Goal: Task Accomplishment & Management: Complete application form

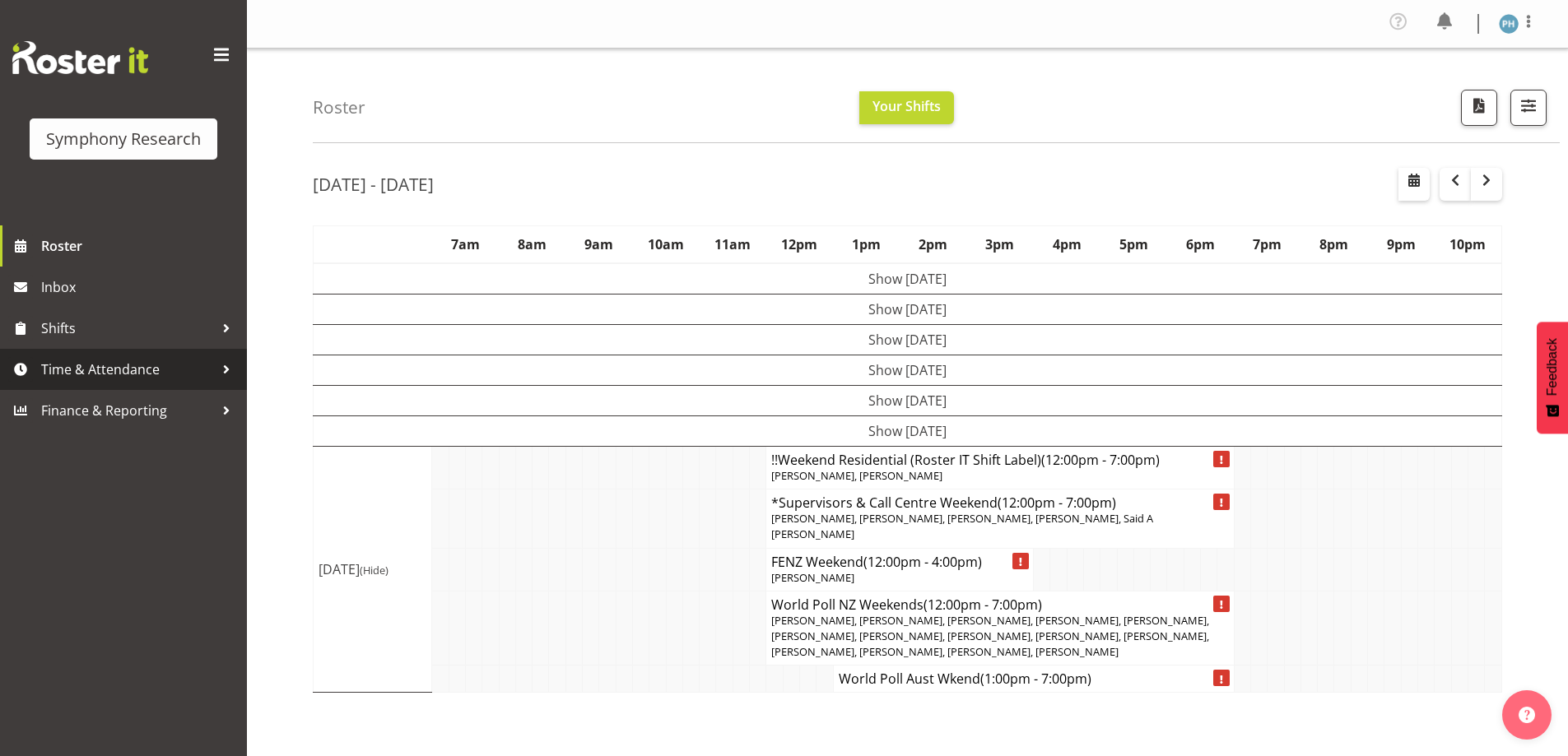
click at [226, 363] on div at bounding box center [226, 369] width 25 height 25
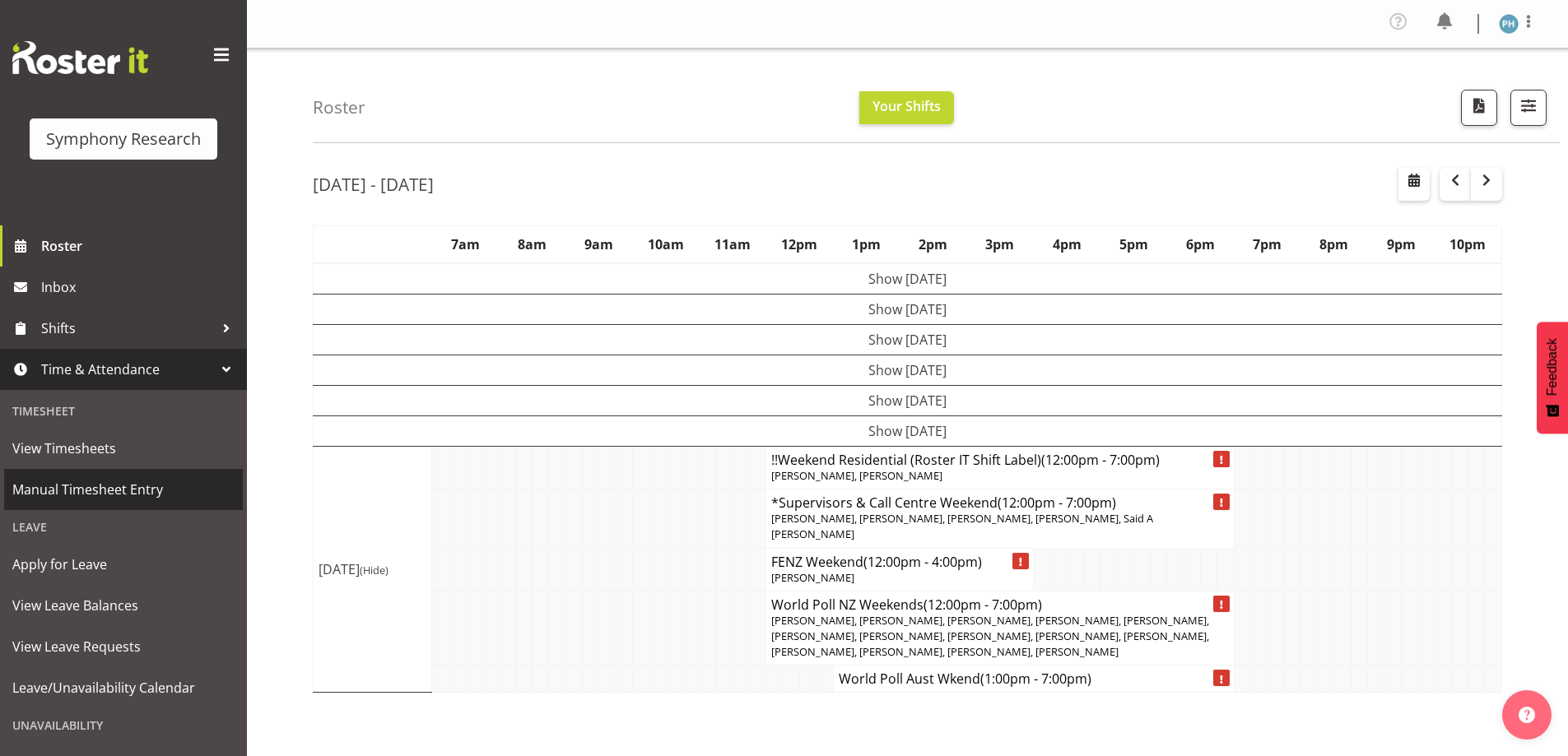
click at [161, 485] on span "Manual Timesheet Entry" at bounding box center [123, 489] width 222 height 25
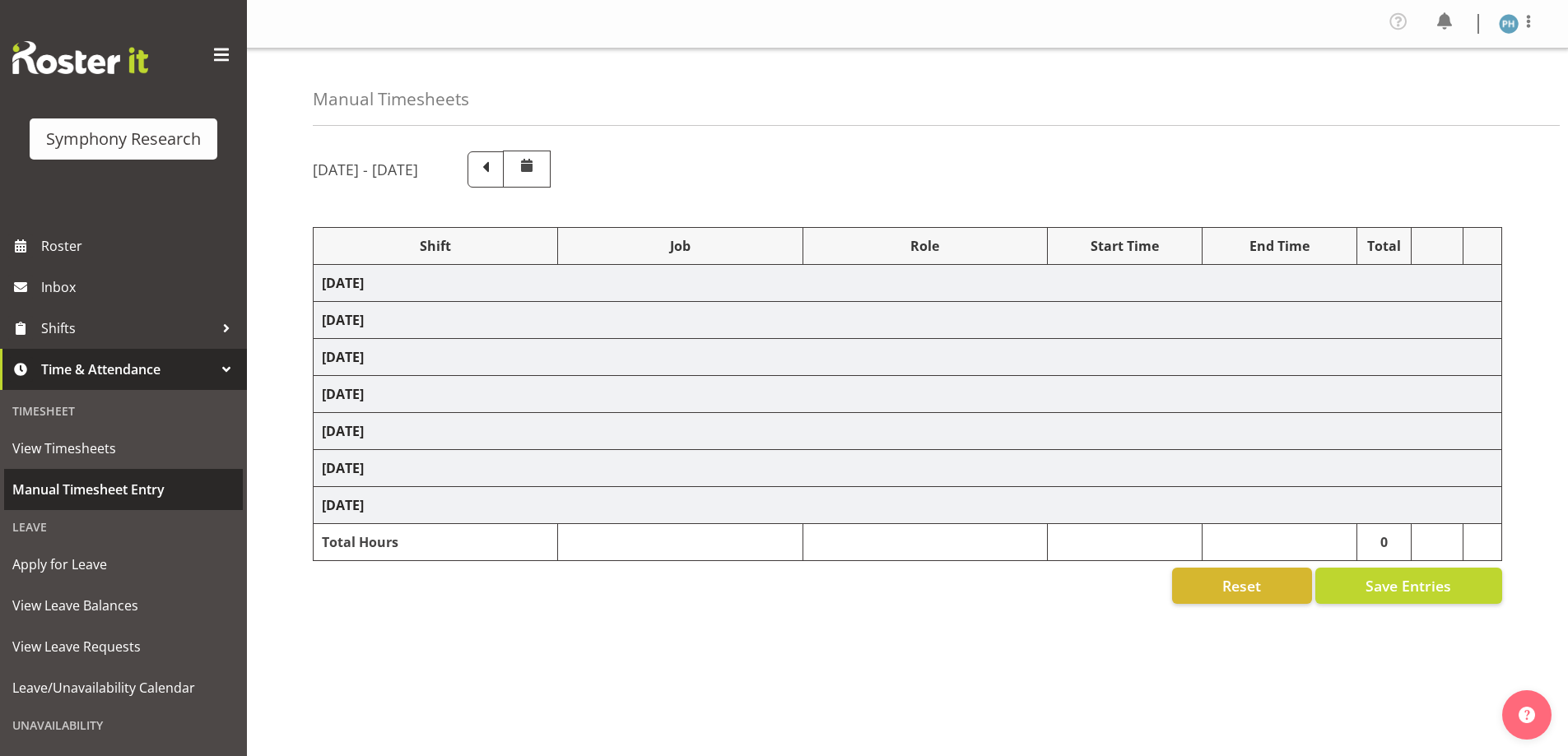
select select "56692"
select select "10499"
select select "47"
select select "56692"
select select "10499"
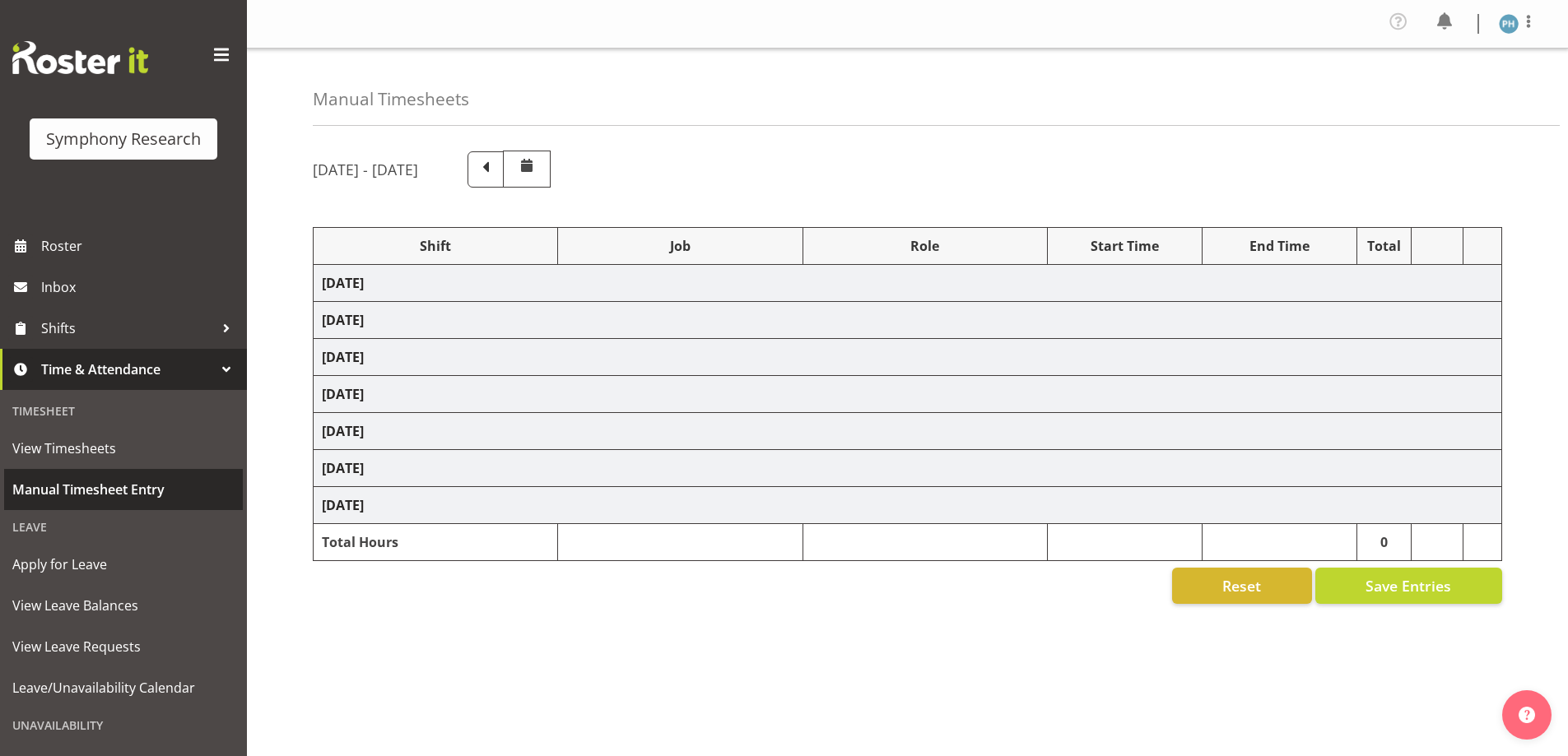
select select "47"
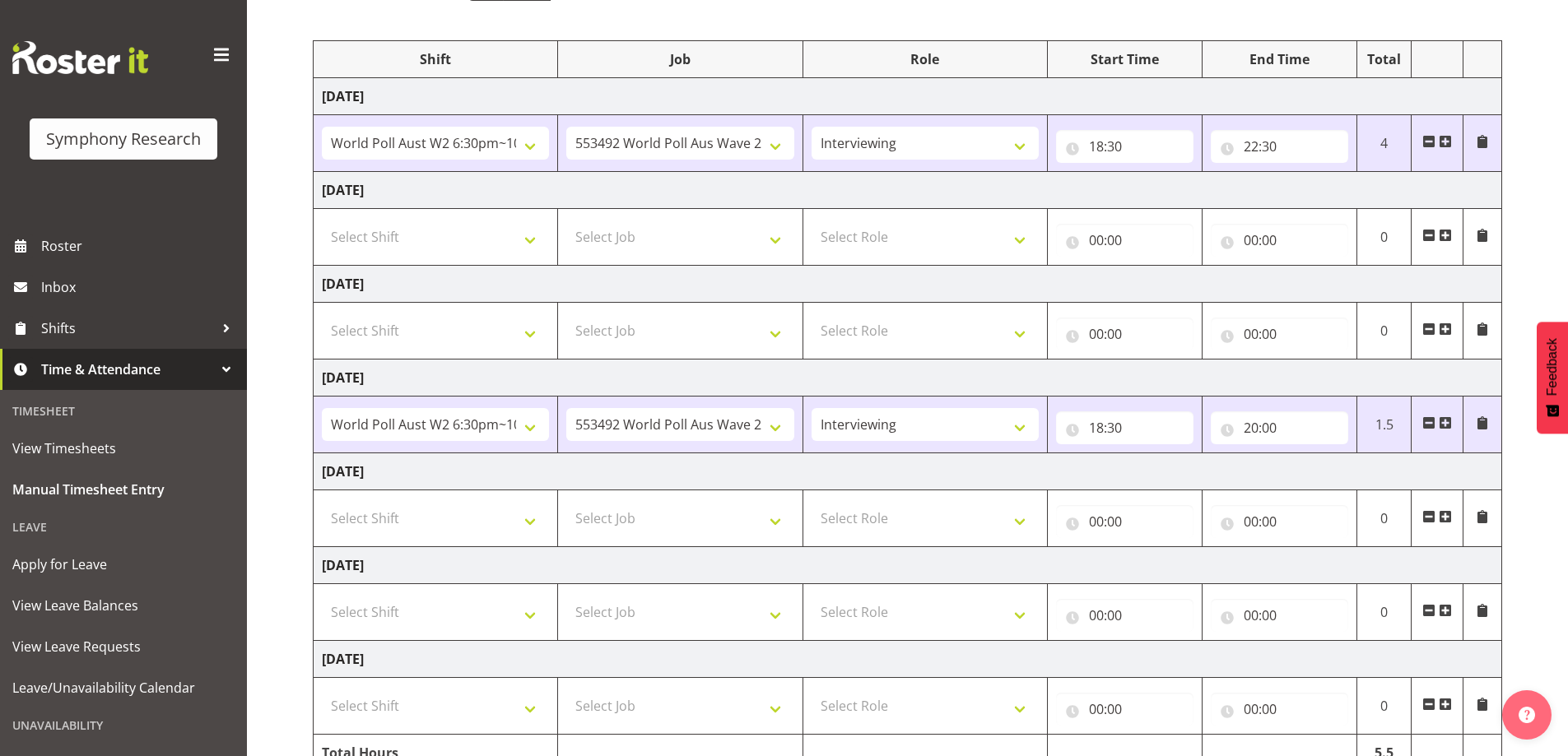
scroll to position [270, 0]
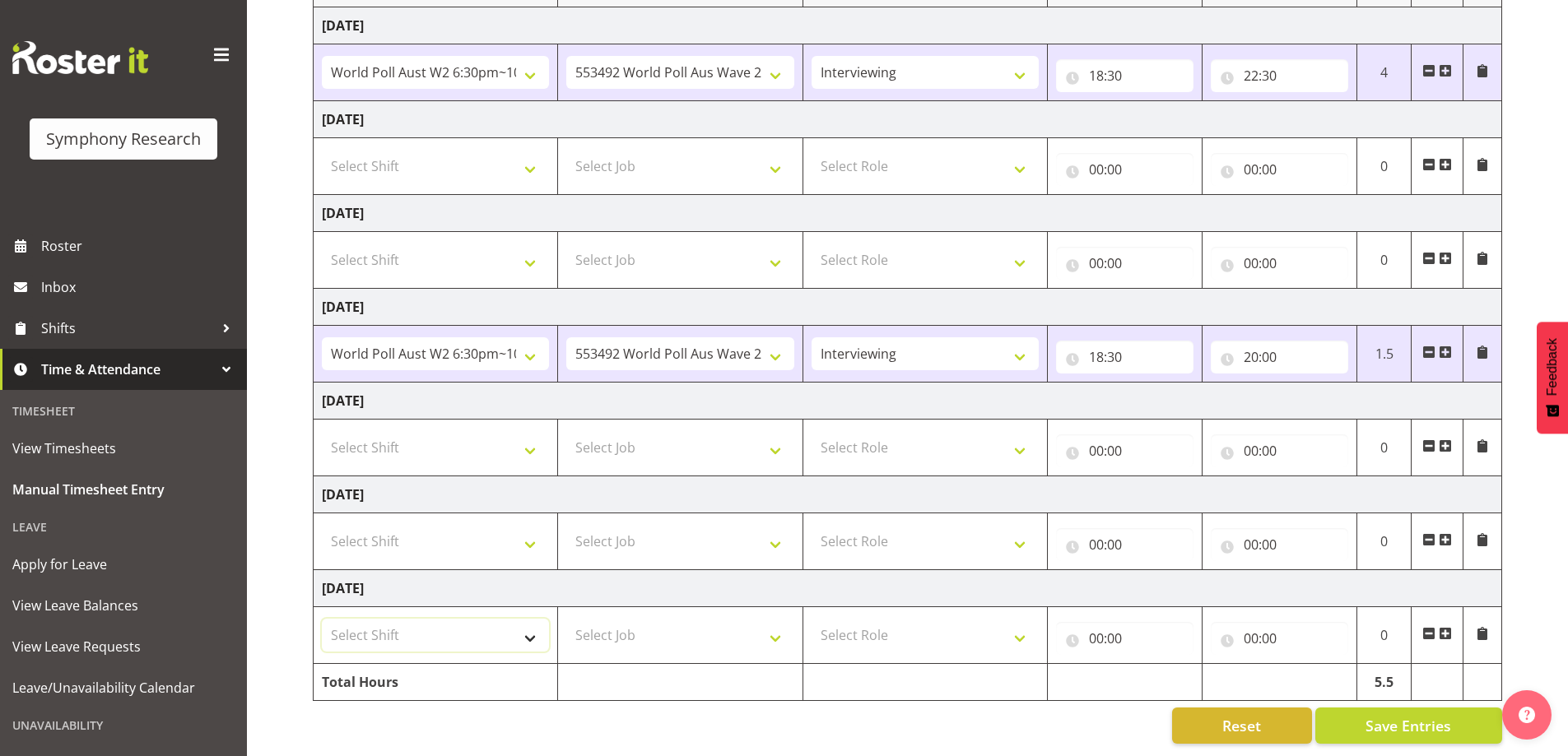
click at [529, 624] on select "Select Shift !!Weekend Residential (Roster IT Shift Label) *Business 9/10am ~ 4…" at bounding box center [436, 635] width 227 height 33
select select "11547"
click at [322, 618] on select "Select Shift !!Weekend Residential (Roster IT Shift Label) *Business 9/10am ~ 4…" at bounding box center [436, 635] width 227 height 33
click at [781, 620] on select "Select Job 550060 IF Admin 553492 World Poll Aus Wave 2 Main 2025 553493 World …" at bounding box center [680, 635] width 227 height 33
select select "10499"
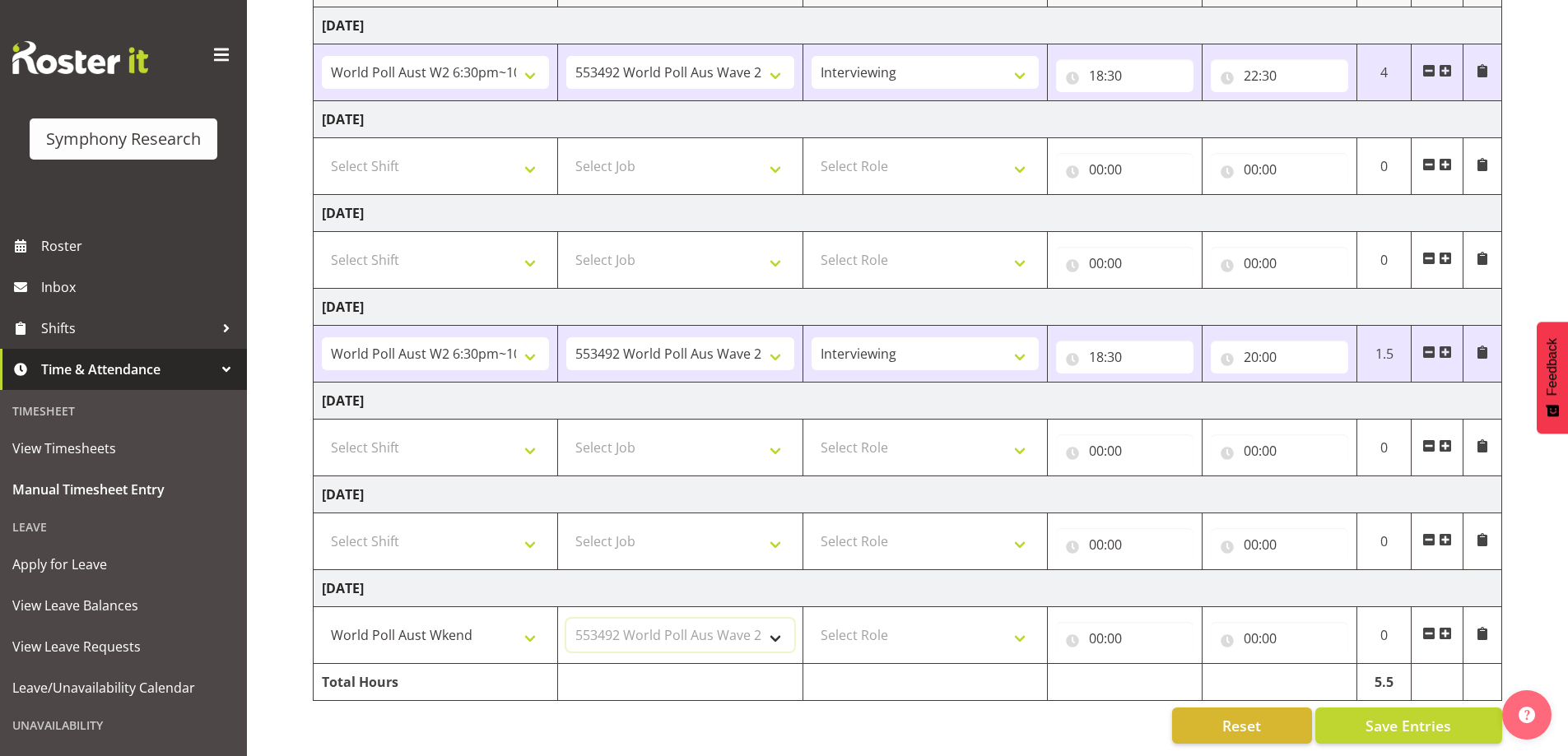
click at [566, 618] on select "Select Job 550060 IF Admin 553492 World Poll Aus Wave 2 Main 2025 553493 World …" at bounding box center [680, 635] width 227 height 33
click at [1026, 618] on select "Select Role Briefing Interviewing" at bounding box center [925, 635] width 227 height 33
select select "47"
click at [812, 618] on select "Select Role Briefing Interviewing" at bounding box center [925, 635] width 227 height 33
click at [1091, 627] on input "00:00" at bounding box center [1125, 638] width 138 height 33
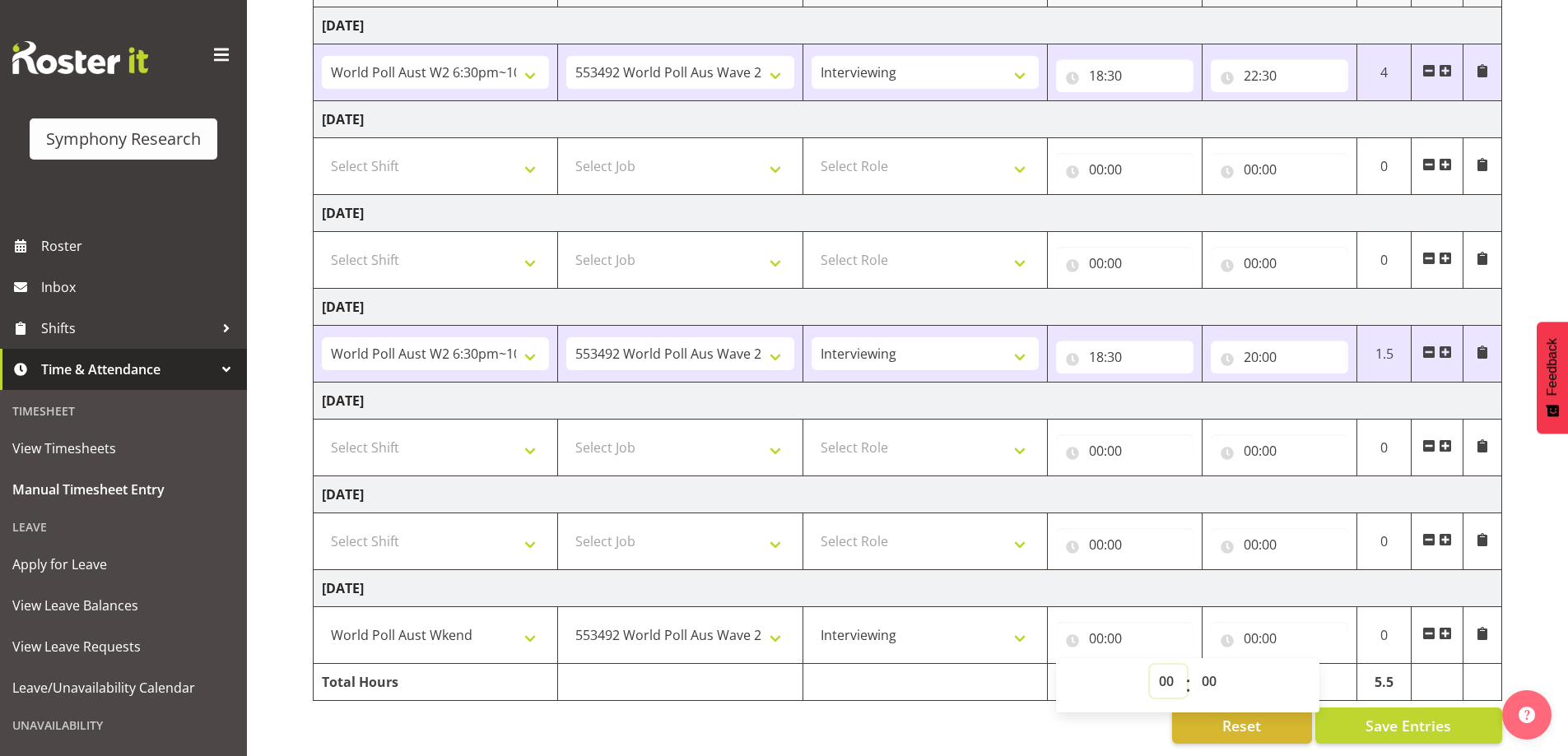
click at [1158, 666] on select "00 01 02 03 04 05 06 07 08 09 10 11 12 13 14 15 16 17 18 19 20 21 22 23" at bounding box center [1168, 681] width 37 height 33
select select "12"
click at [1150, 665] on select "00 01 02 03 04 05 06 07 08 09 10 11 12 13 14 15 16 17 18 19 20 21 22 23" at bounding box center [1168, 681] width 37 height 33
type input "12:00"
click at [1255, 629] on input "00:00" at bounding box center [1279, 638] width 138 height 33
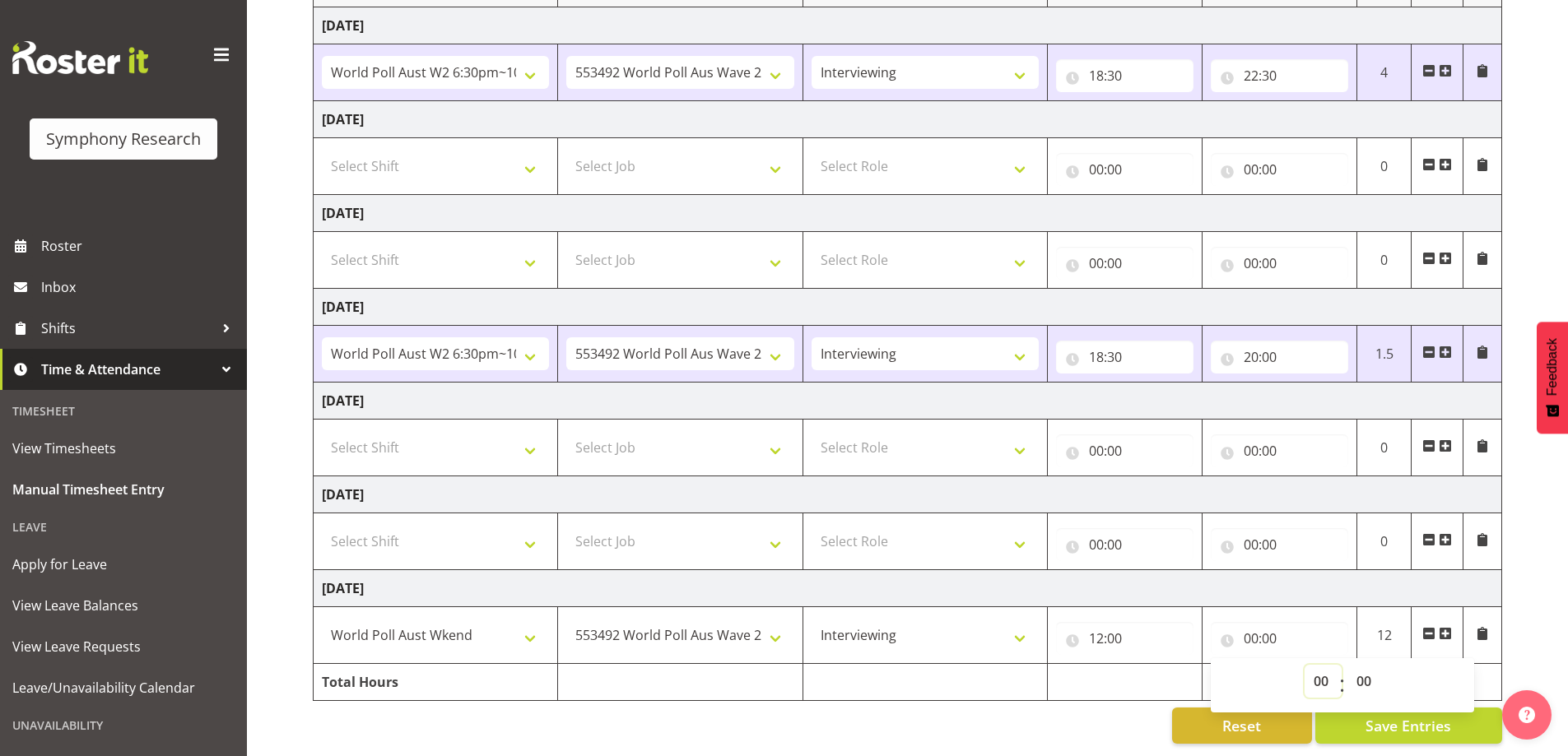
click at [1324, 670] on select "00 01 02 03 04 05 06 07 08 09 10 11 12 13 14 15 16 17 18 19 20 21 22 23" at bounding box center [1322, 681] width 37 height 33
select select "15"
click at [1304, 665] on select "00 01 02 03 04 05 06 07 08 09 10 11 12 13 14 15 16 17 18 19 20 21 22 23" at bounding box center [1322, 681] width 37 height 33
type input "15:00"
click at [1367, 669] on select "00 01 02 03 04 05 06 07 08 09 10 11 12 13 14 15 16 17 18 19 20 21 22 23 24 25 2…" at bounding box center [1366, 681] width 37 height 33
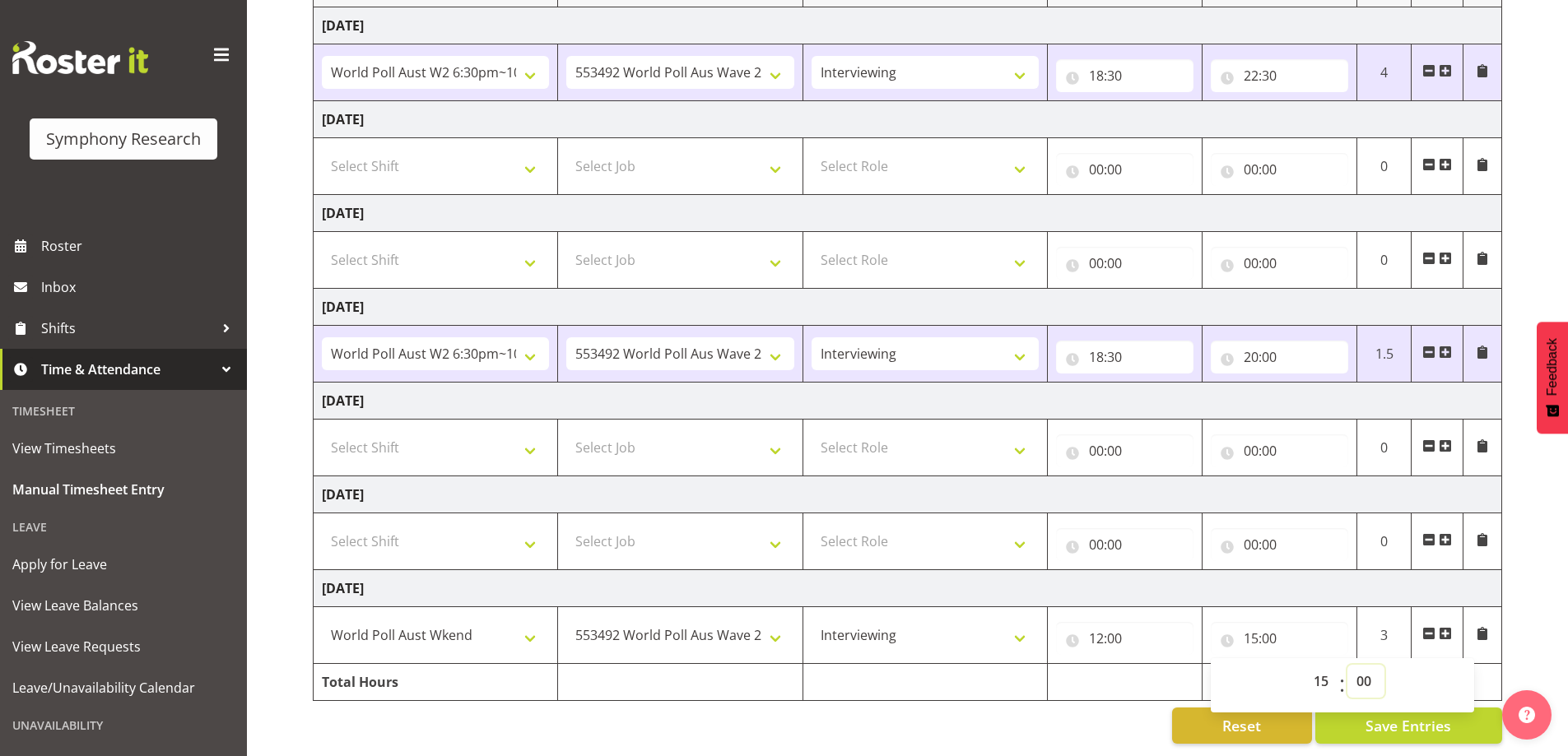
select select "20"
click at [1347, 665] on select "00 01 02 03 04 05 06 07 08 09 10 11 12 13 14 15 16 17 18 19 20 21 22 23 24 25 2…" at bounding box center [1366, 681] width 37 height 33
type input "15:20"
click at [1449, 627] on span at bounding box center [1445, 633] width 13 height 13
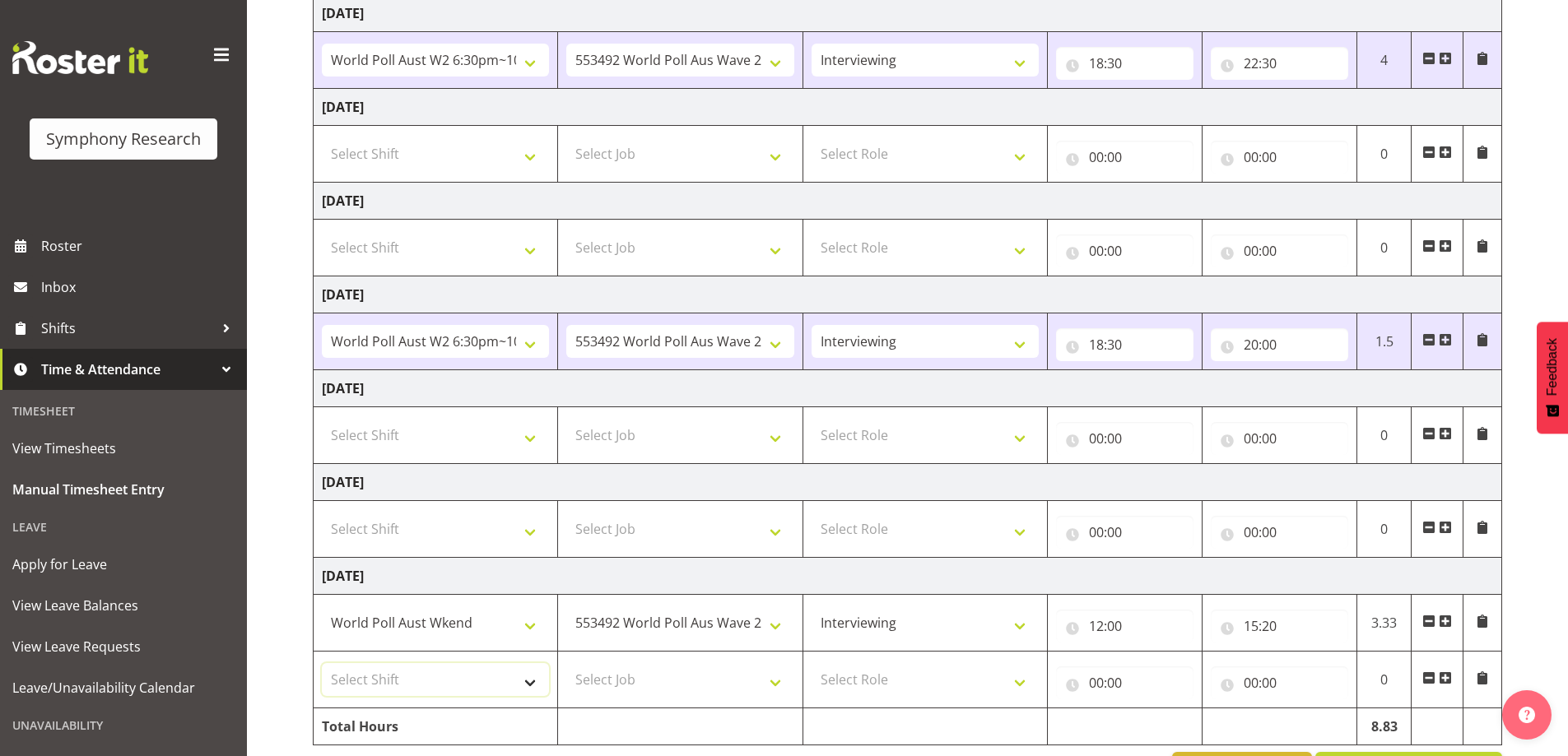
click at [530, 686] on select "Select Shift !!Weekend Residential (Roster IT Shift Label) *Business 9/10am ~ 4…" at bounding box center [436, 679] width 227 height 33
select select "11547"
click at [322, 663] on select "Select Shift !!Weekend Residential (Roster IT Shift Label) *Business 9/10am ~ 4…" at bounding box center [436, 679] width 227 height 33
click at [780, 682] on select "Select Job 550060 IF Admin 553492 World Poll Aus Wave 2 Main 2025 553493 World …" at bounding box center [680, 679] width 227 height 33
select select "10499"
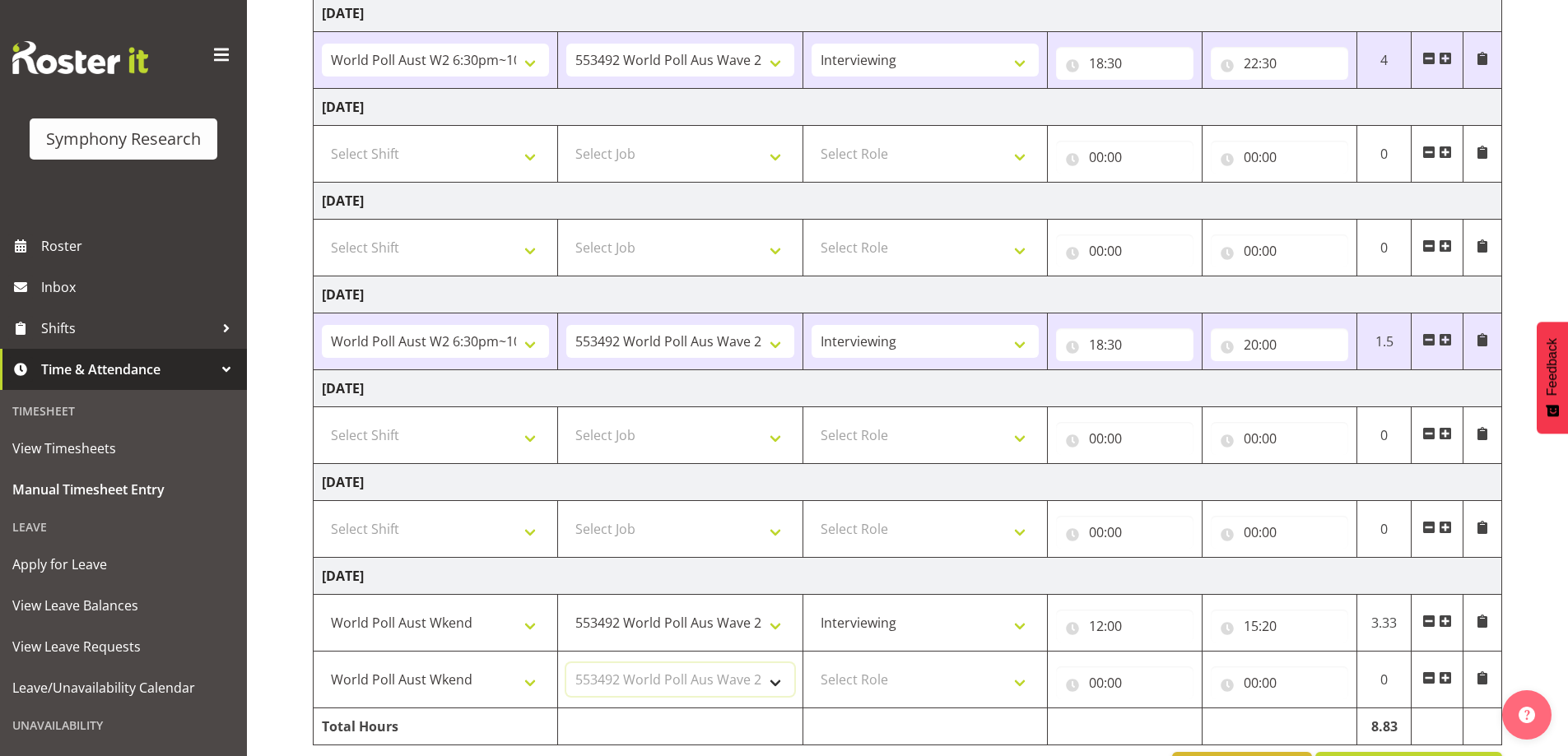
click at [566, 663] on select "Select Job 550060 IF Admin 553492 World Poll Aus Wave 2 Main 2025 553493 World …" at bounding box center [680, 679] width 227 height 33
click at [1013, 680] on select "Select Role Briefing Interviewing" at bounding box center [925, 679] width 227 height 33
select select "47"
click at [812, 663] on select "Select Role Briefing Interviewing" at bounding box center [925, 679] width 227 height 33
click at [1101, 679] on input "00:00" at bounding box center [1125, 683] width 138 height 33
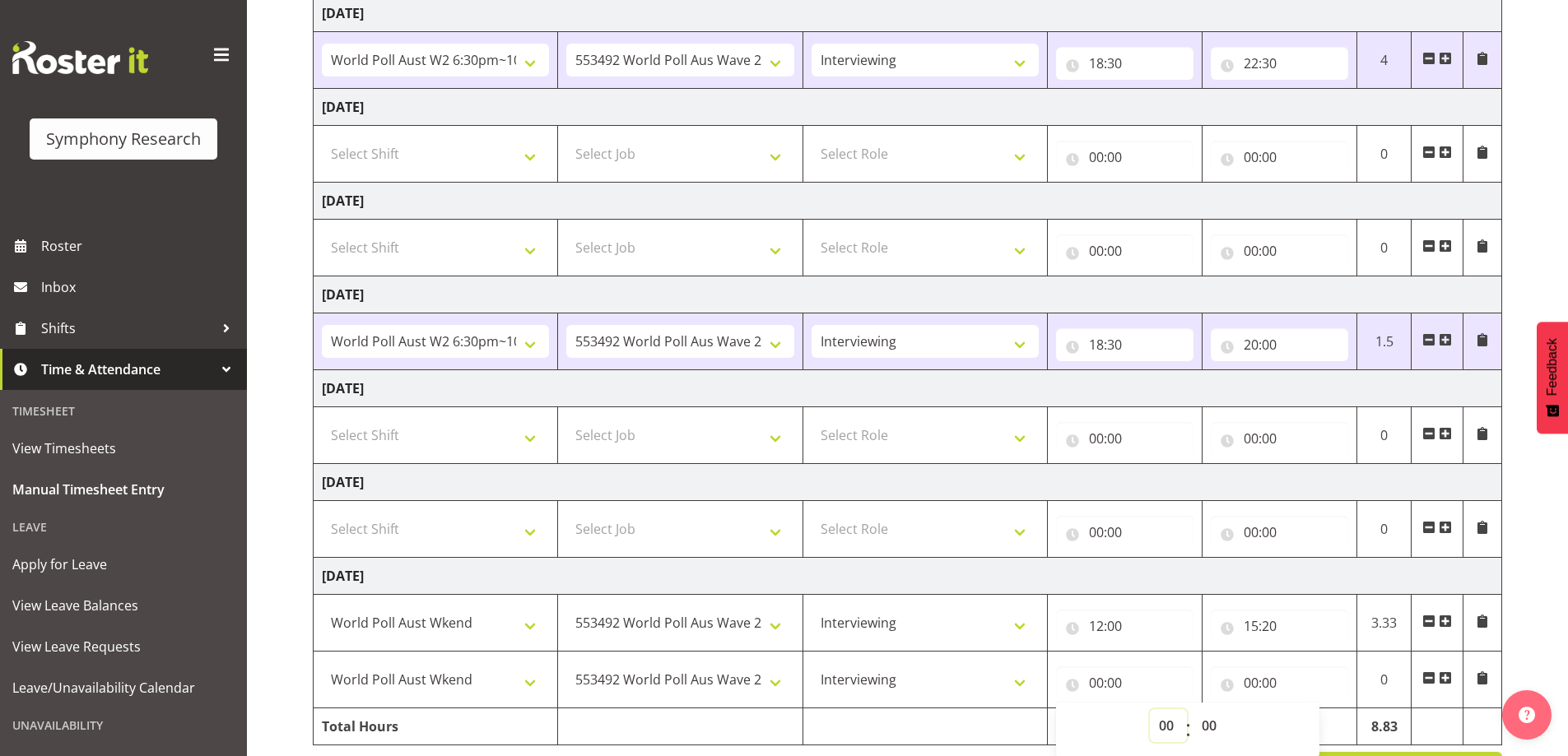
click at [1161, 732] on select "00 01 02 03 04 05 06 07 08 09 10 11 12 13 14 15 16 17 18 19 20 21 22 23" at bounding box center [1168, 725] width 37 height 33
select select "15"
click at [1150, 709] on select "00 01 02 03 04 05 06 07 08 09 10 11 12 13 14 15 16 17 18 19 20 21 22 23" at bounding box center [1168, 725] width 37 height 33
type input "15:00"
click at [1209, 722] on select "00 01 02 03 04 05 06 07 08 09 10 11 12 13 14 15 16 17 18 19 20 21 22 23 24 25 2…" at bounding box center [1210, 725] width 37 height 33
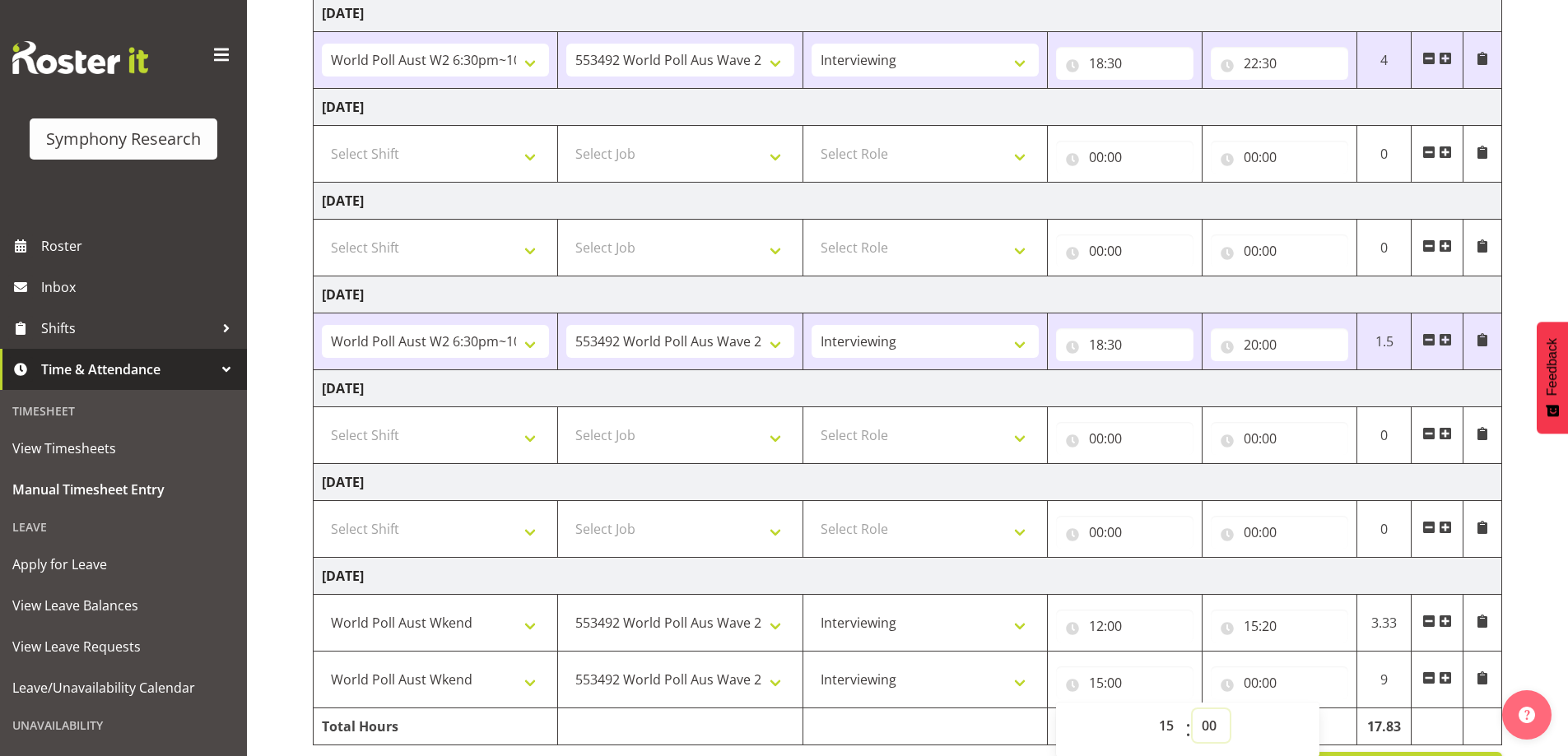
select select "50"
click at [1192, 709] on select "00 01 02 03 04 05 06 07 08 09 10 11 12 13 14 15 16 17 18 19 20 21 22 23 24 25 2…" at bounding box center [1210, 725] width 37 height 33
type input "15:50"
click at [1252, 684] on input "00:00" at bounding box center [1279, 683] width 138 height 33
click at [1320, 728] on select "00 01 02 03 04 05 06 07 08 09 10 11 12 13 14 15 16 17 18 19 20 21 22 23" at bounding box center [1322, 725] width 37 height 33
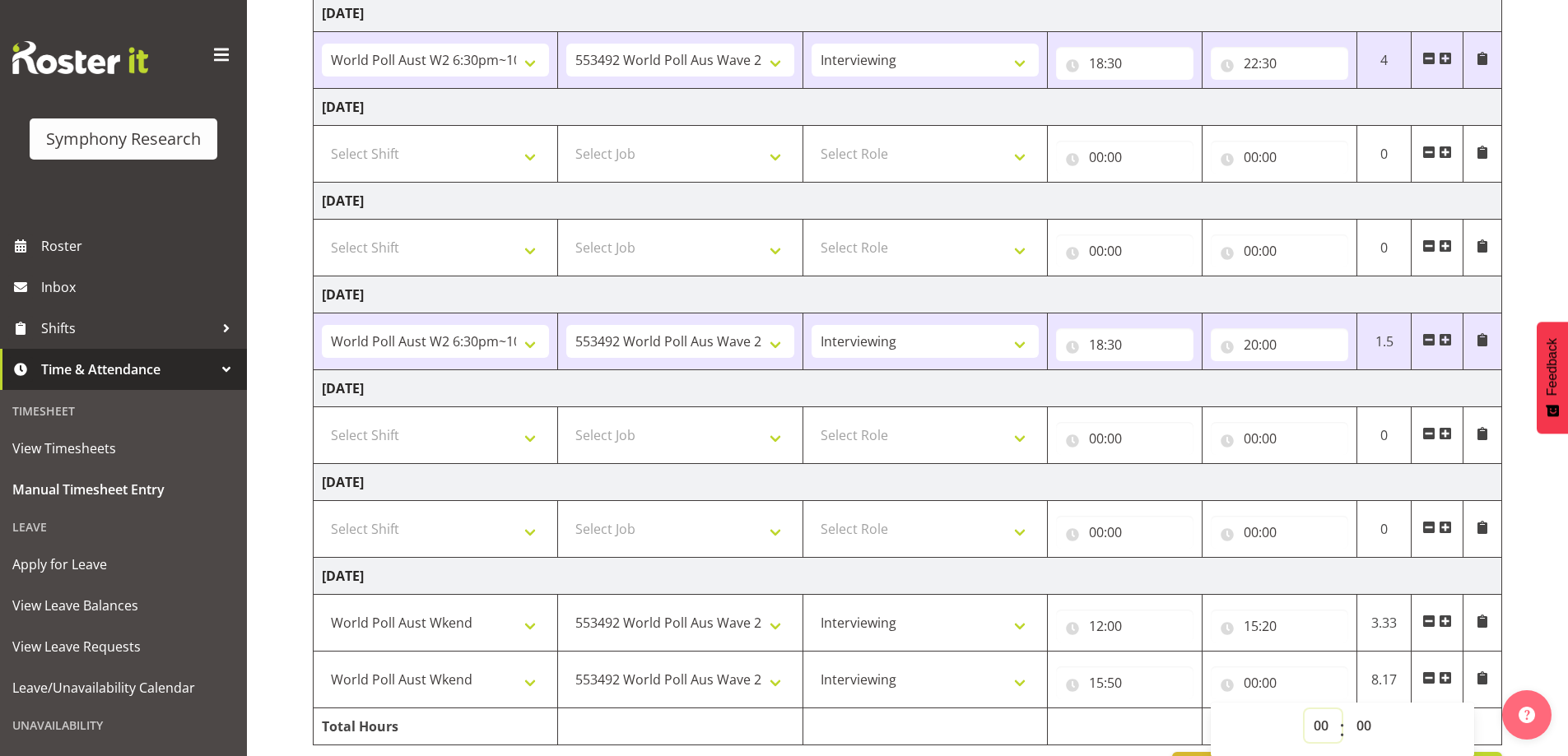
select select "19"
click at [1304, 709] on select "00 01 02 03 04 05 06 07 08 09 10 11 12 13 14 15 16 17 18 19 20 21 22 23" at bounding box center [1322, 725] width 37 height 33
type input "19:00"
click at [1361, 721] on select "00 01 02 03 04 05 06 07 08 09 10 11 12 13 14 15 16 17 18 19 20 21 22 23 24 25 2…" at bounding box center [1366, 725] width 37 height 33
select select "26"
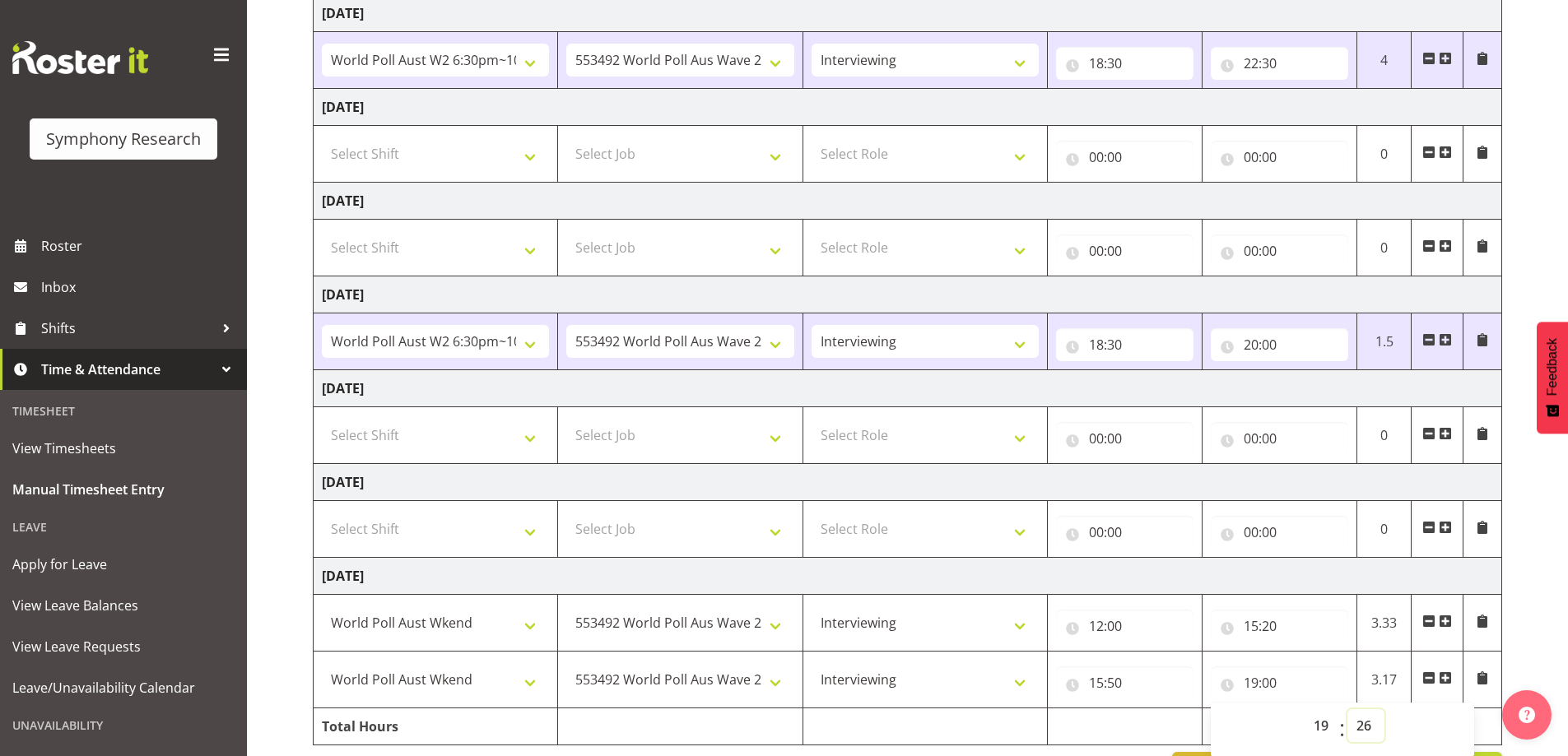
click at [1347, 709] on select "00 01 02 03 04 05 06 07 08 09 10 11 12 13 14 15 16 17 18 19 20 21 22 23 24 25 2…" at bounding box center [1366, 725] width 37 height 33
type input "19:26"
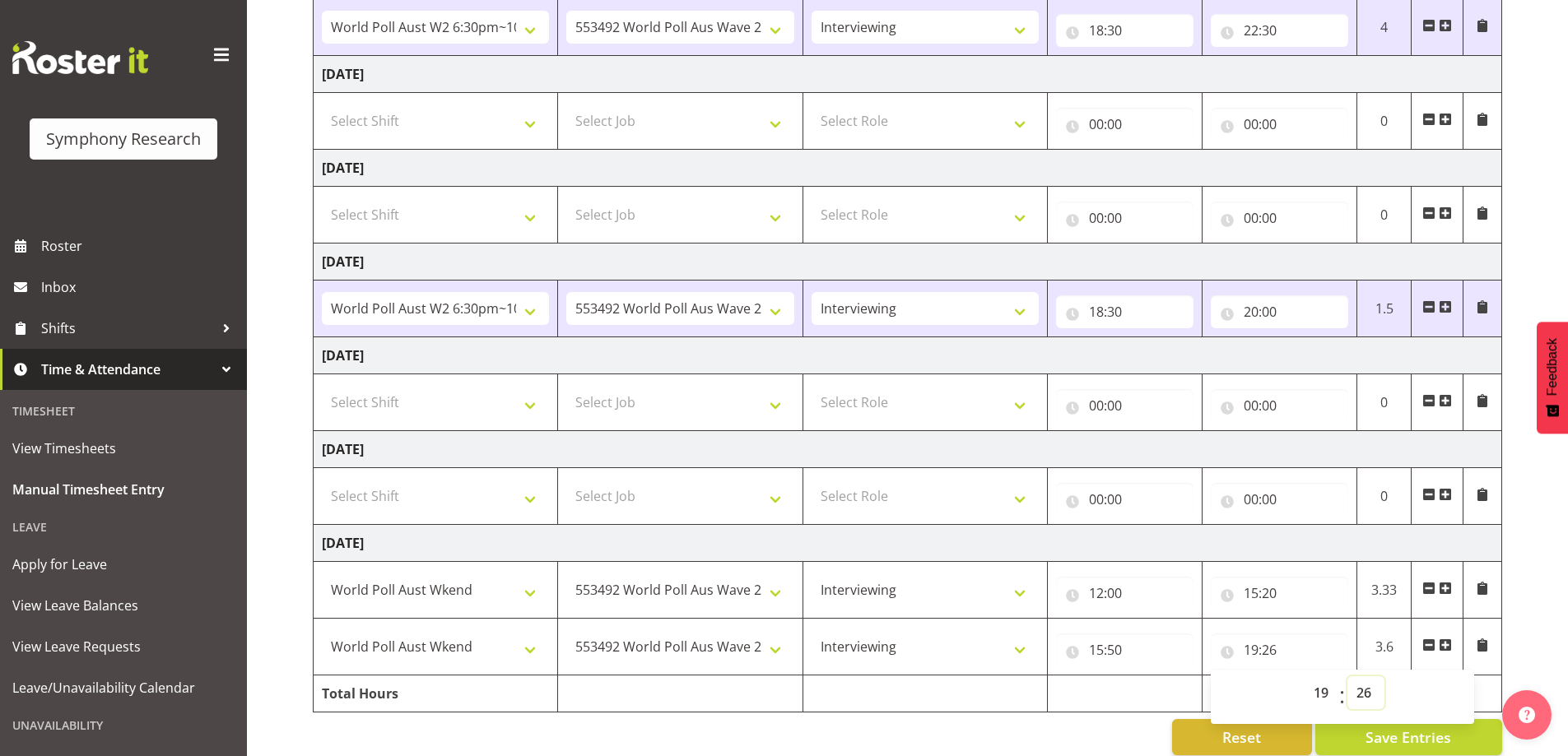
scroll to position [326, 0]
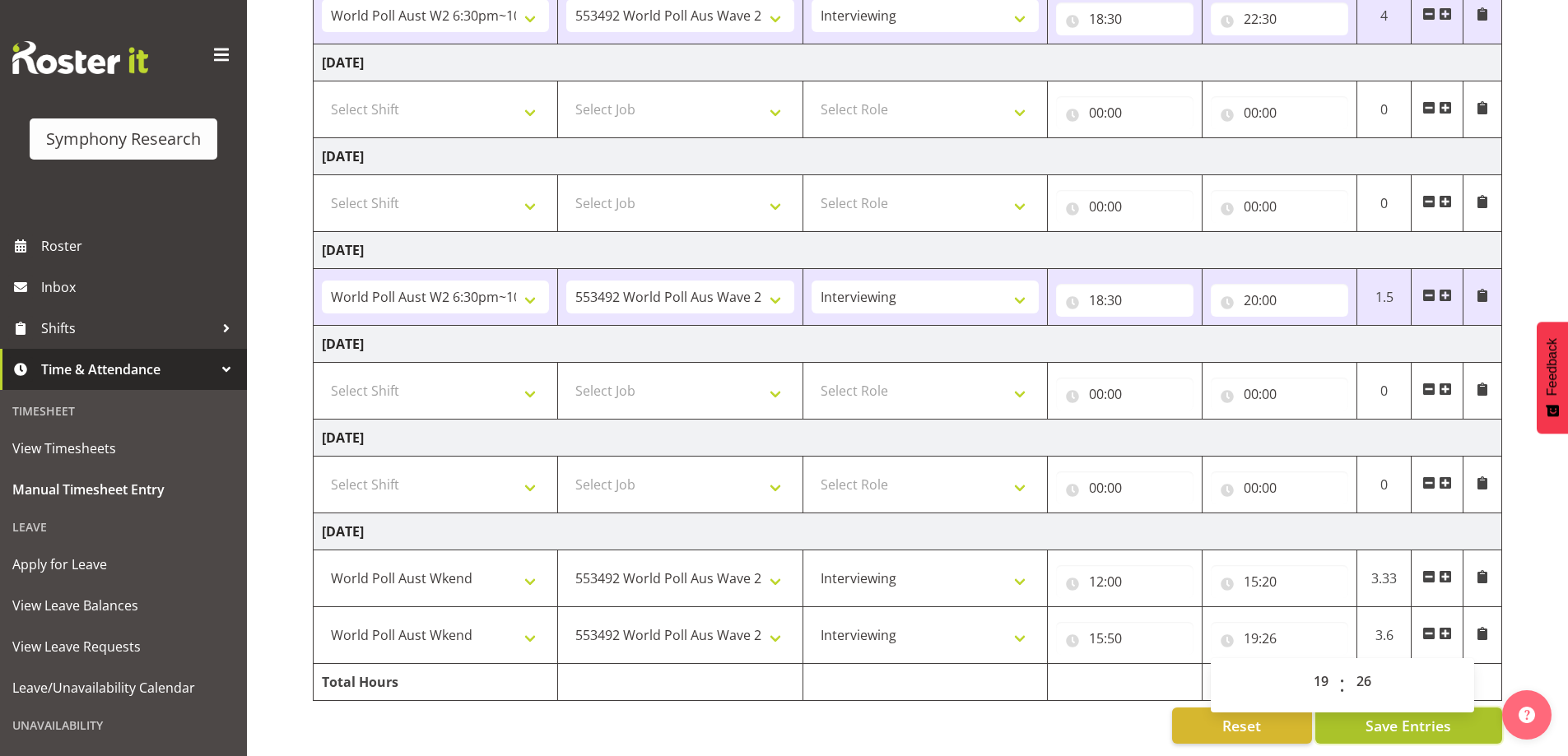
click at [1425, 715] on span "Save Entries" at bounding box center [1408, 725] width 85 height 22
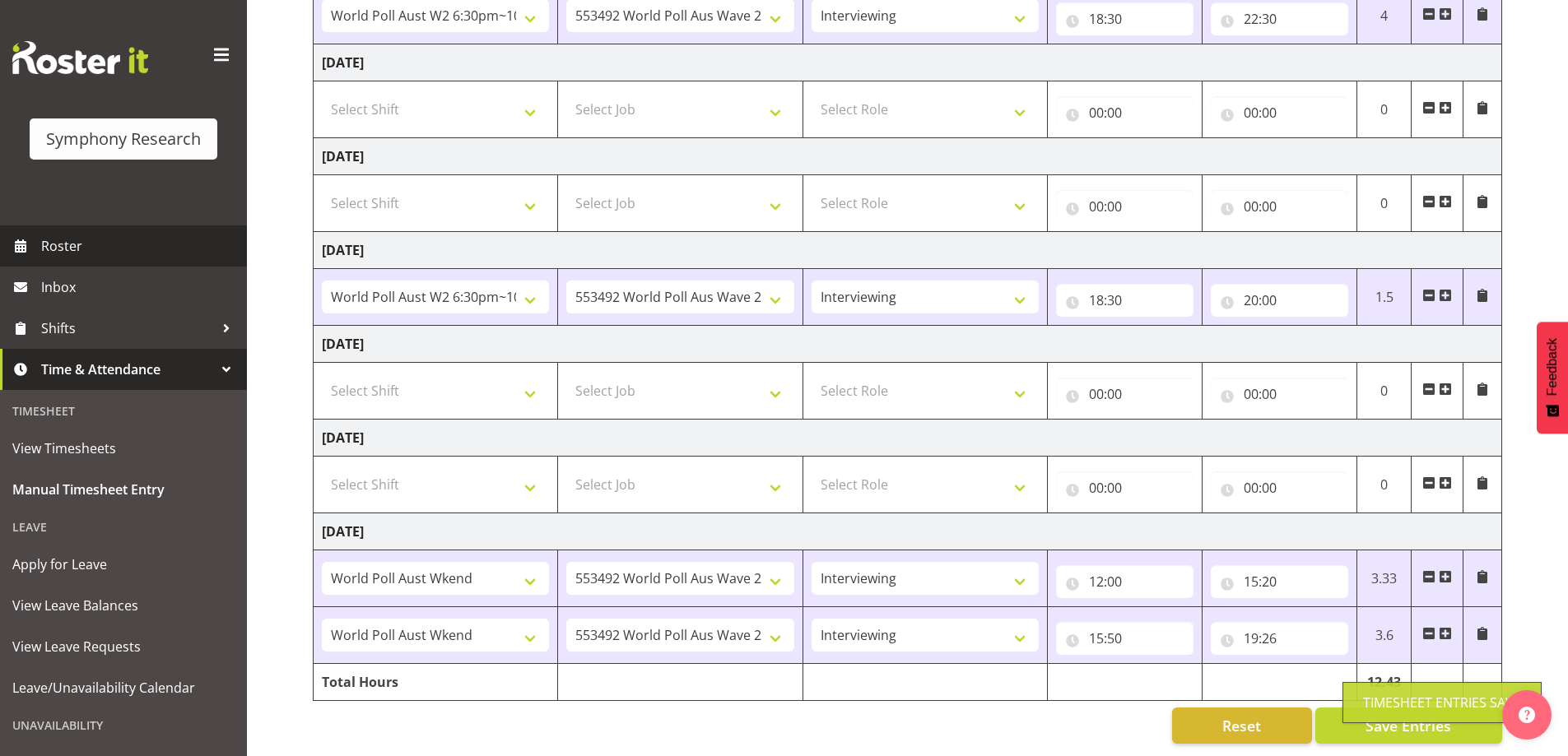
click at [61, 249] on span "Roster" at bounding box center [140, 245] width 197 height 25
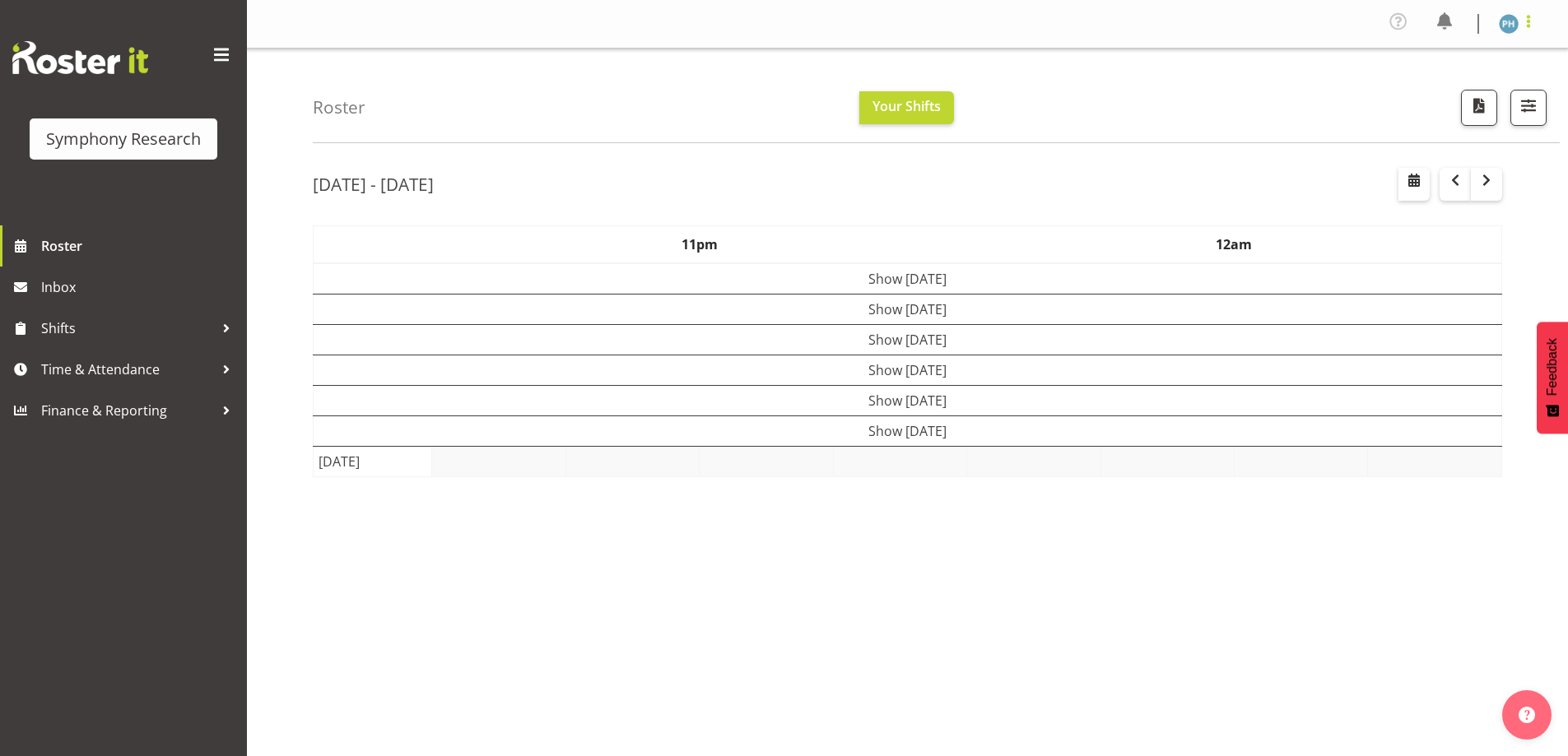
click at [1534, 22] on span at bounding box center [1528, 21] width 20 height 20
click at [1433, 82] on link "Log Out" at bounding box center [1459, 90] width 158 height 29
